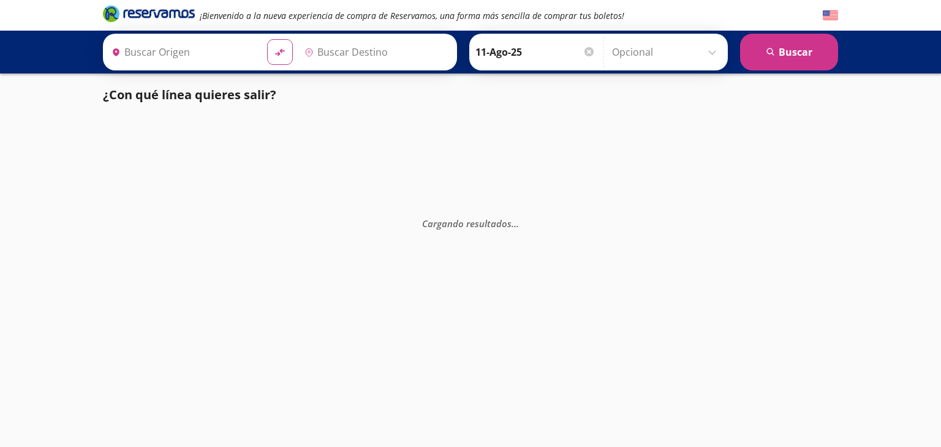
type input "[GEOGRAPHIC_DATA], [GEOGRAPHIC_DATA]"
type input "Toluca, [GEOGRAPHIC_DATA]"
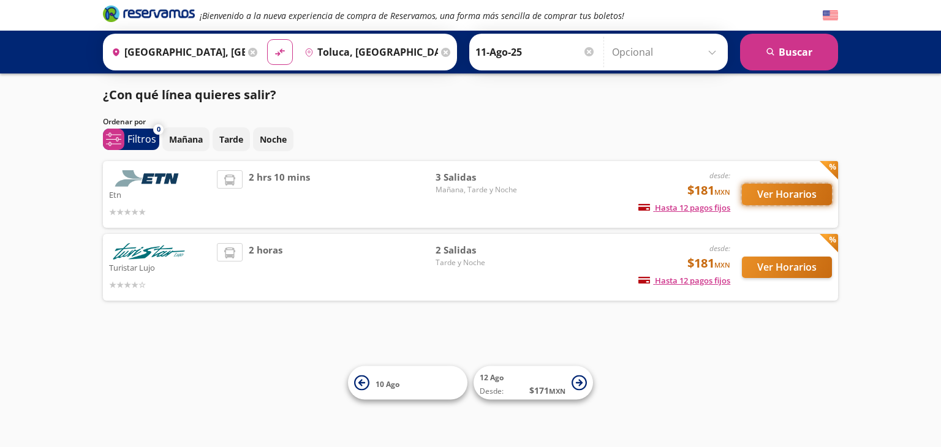
click at [776, 194] on button "Ver Horarios" at bounding box center [787, 194] width 90 height 21
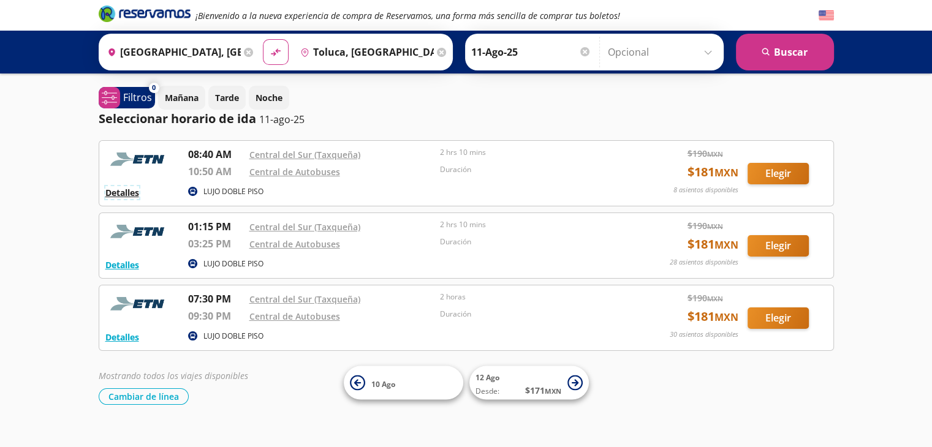
click at [120, 195] on button "Detalles" at bounding box center [122, 192] width 34 height 13
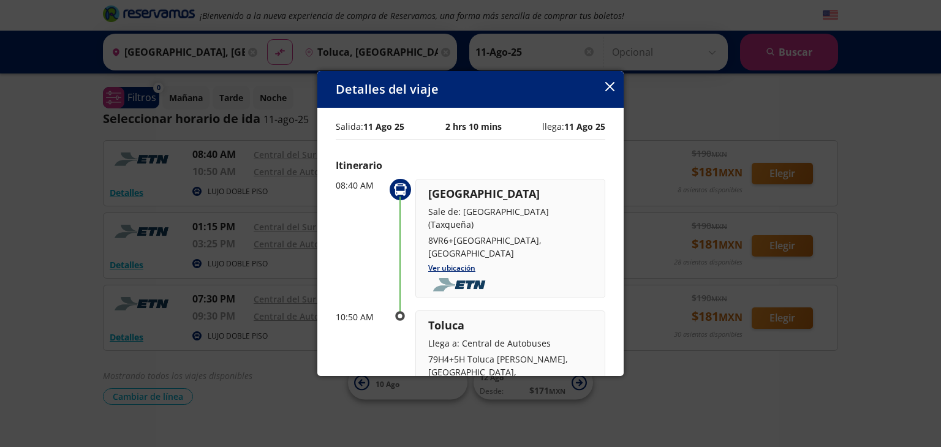
click at [229, 106] on div "Detalles del viaje Salida: [DATE] 2 hrs 10 mins llega: [DATE] Itinerario 08:40 …" at bounding box center [470, 223] width 941 height 447
